Goal: Find contact information: Find contact information

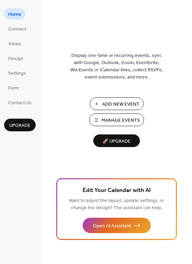
click at [23, 42] on link "Views" at bounding box center [14, 43] width 21 height 11
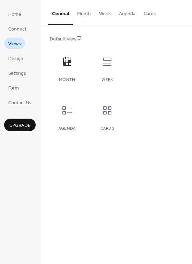
click at [18, 26] on span "Connect" at bounding box center [17, 29] width 18 height 7
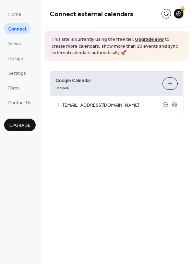
click at [175, 104] on icon at bounding box center [174, 104] width 2 height 2
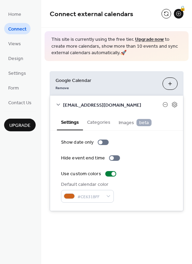
click at [176, 103] on icon at bounding box center [174, 104] width 6 height 6
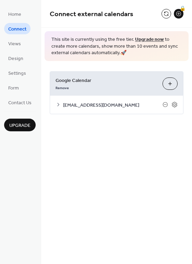
click at [176, 103] on icon at bounding box center [174, 104] width 6 height 6
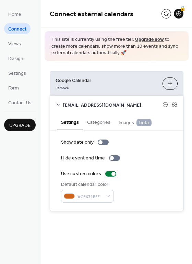
click at [57, 102] on icon at bounding box center [57, 104] width 5 height 5
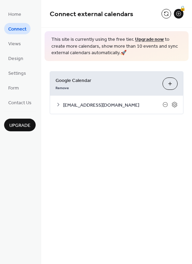
click at [79, 103] on span "[EMAIL_ADDRESS][DOMAIN_NAME]" at bounding box center [112, 104] width 99 height 7
